Goal: Navigation & Orientation: Find specific page/section

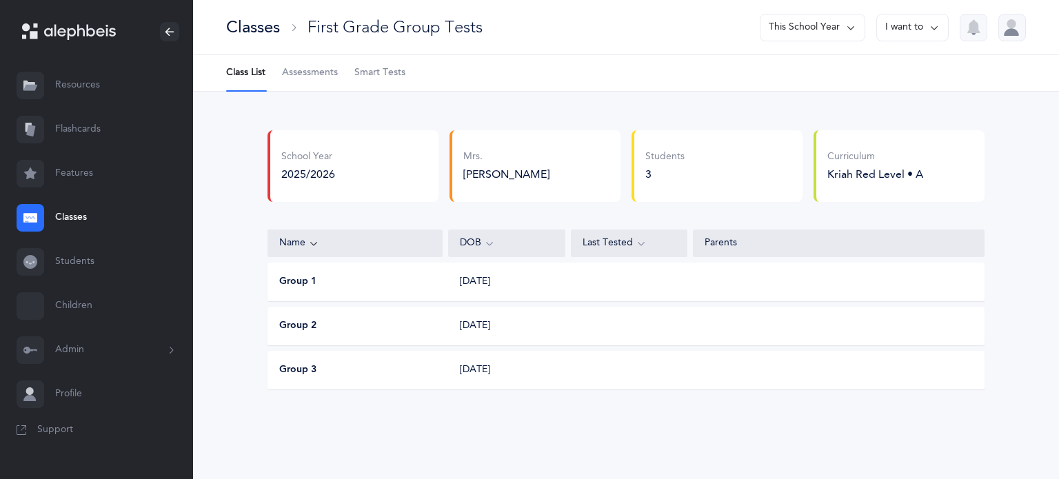
click at [88, 134] on link "Flashcards" at bounding box center [96, 130] width 193 height 44
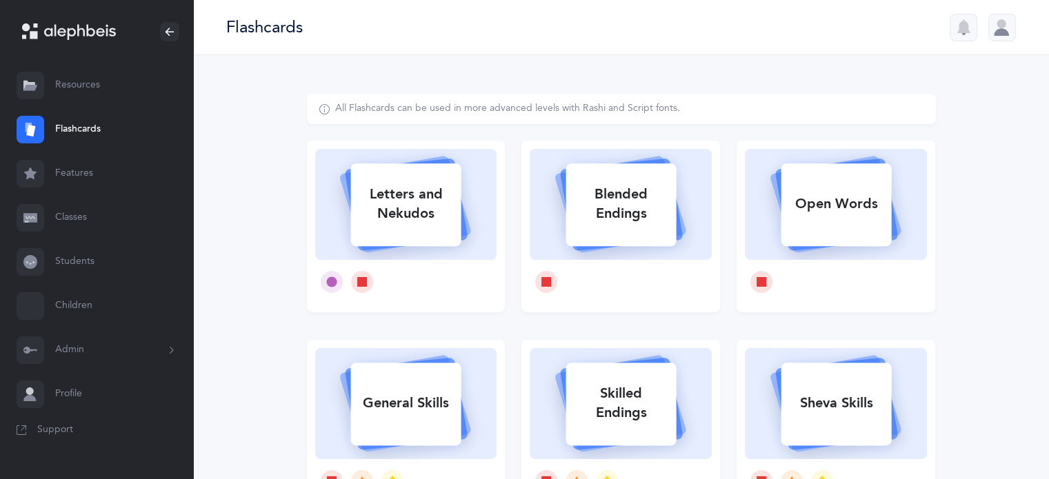
click at [66, 263] on link "Students" at bounding box center [96, 262] width 193 height 44
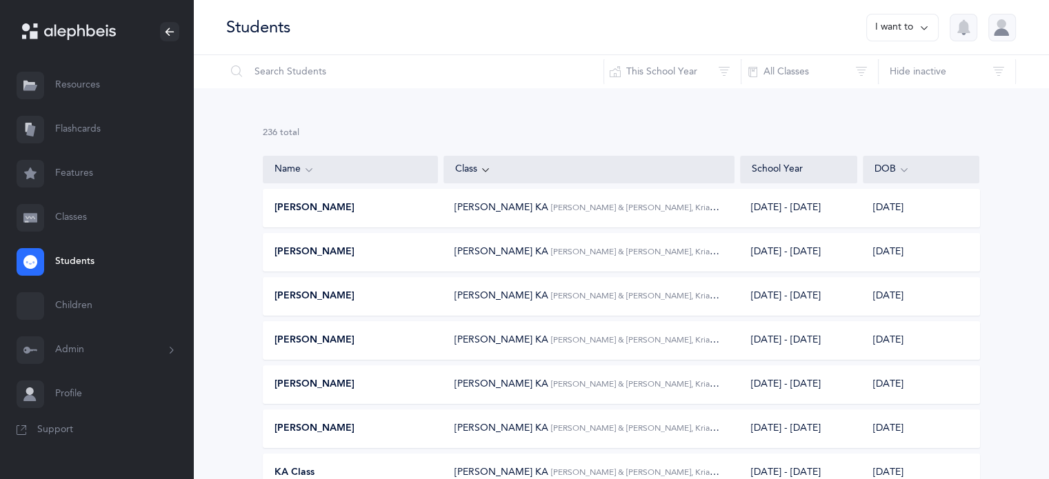
click at [72, 218] on link "Classes" at bounding box center [96, 218] width 193 height 44
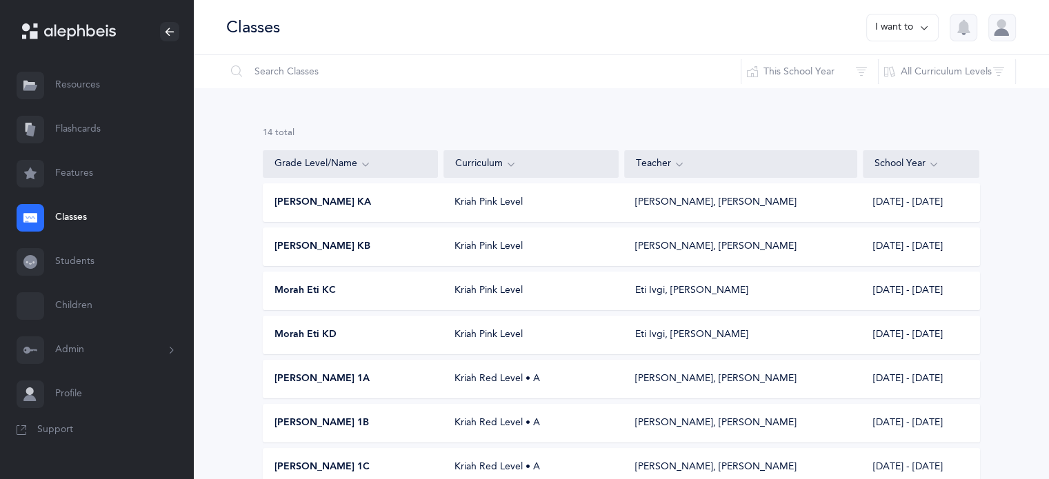
click at [315, 206] on span "[PERSON_NAME] KA" at bounding box center [322, 203] width 97 height 14
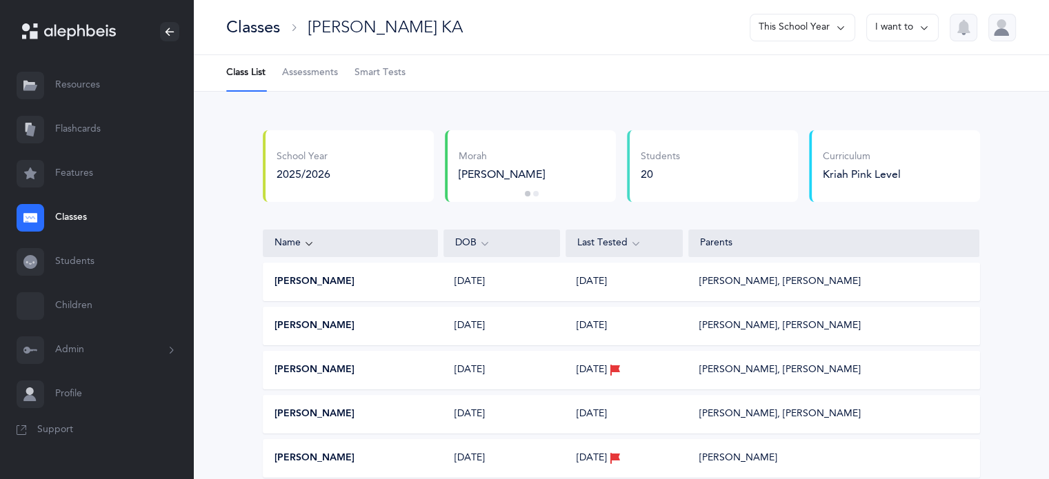
click at [251, 21] on div "Classes" at bounding box center [253, 27] width 54 height 23
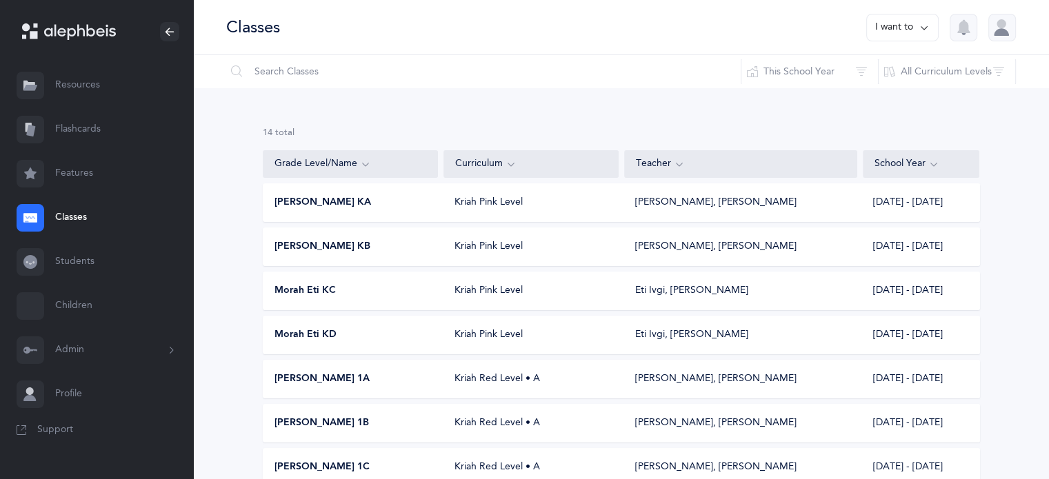
click at [300, 294] on span "Morah Eti KC" at bounding box center [304, 291] width 61 height 14
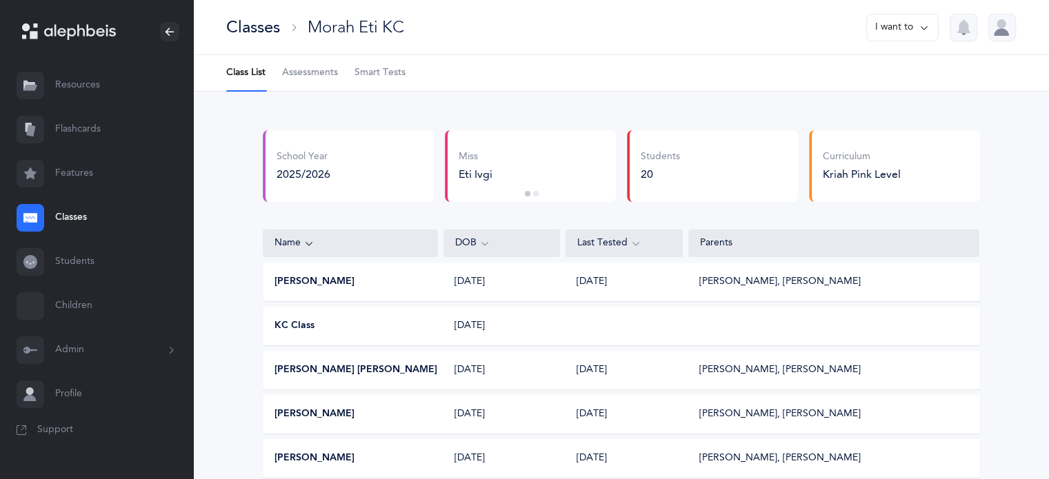
click at [261, 31] on div "Classes" at bounding box center [253, 27] width 54 height 23
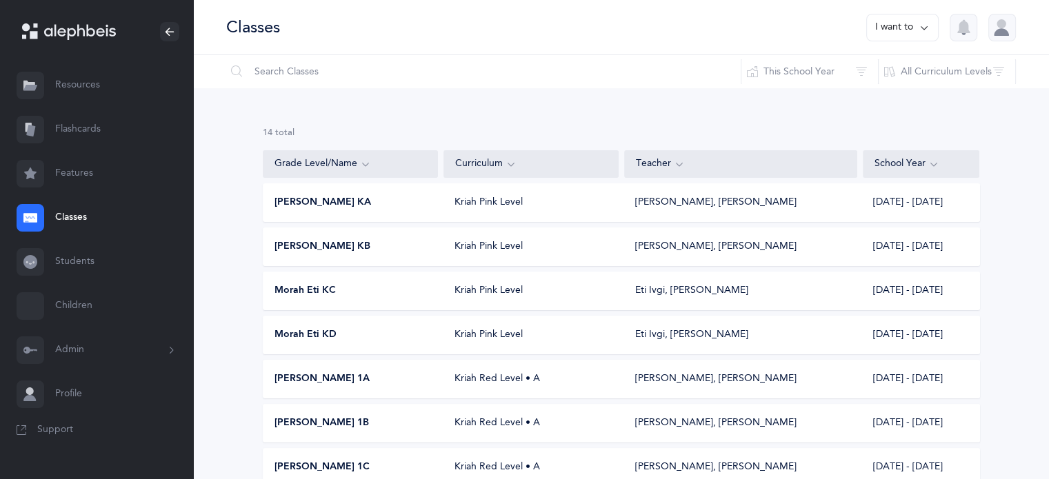
click at [310, 338] on span "Morah Eti KD" at bounding box center [305, 335] width 62 height 14
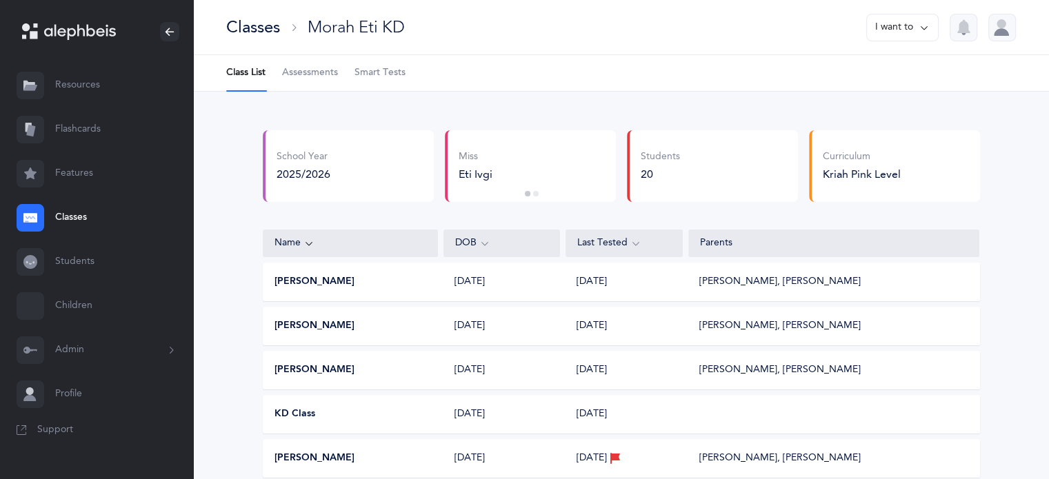
click at [256, 30] on div "Classes" at bounding box center [253, 27] width 54 height 23
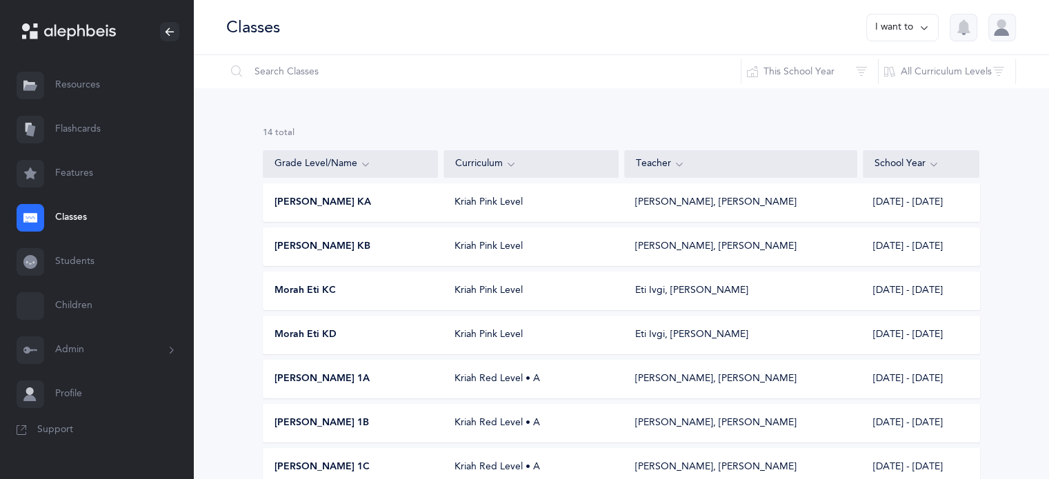
click at [310, 203] on span "[PERSON_NAME] KA" at bounding box center [322, 203] width 97 height 14
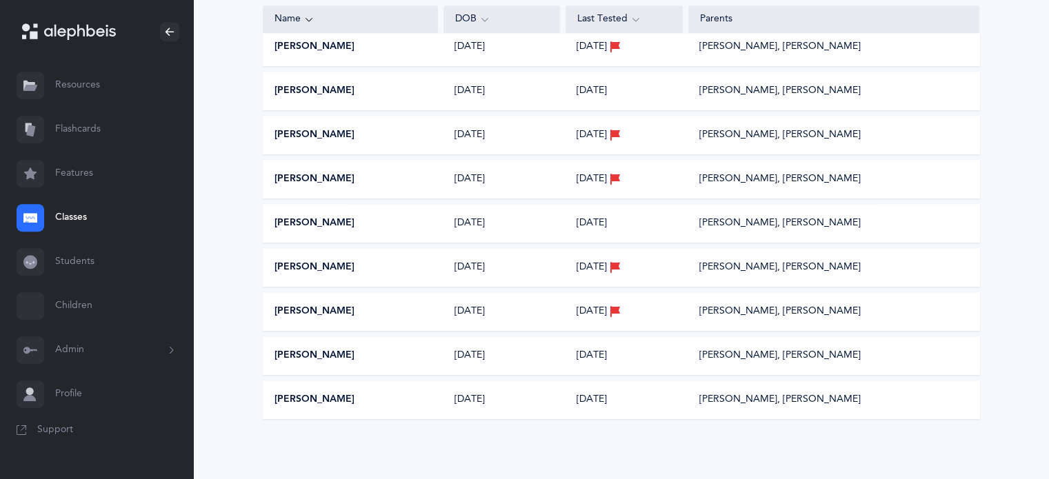
scroll to position [307, 0]
